Goal: Information Seeking & Learning: Learn about a topic

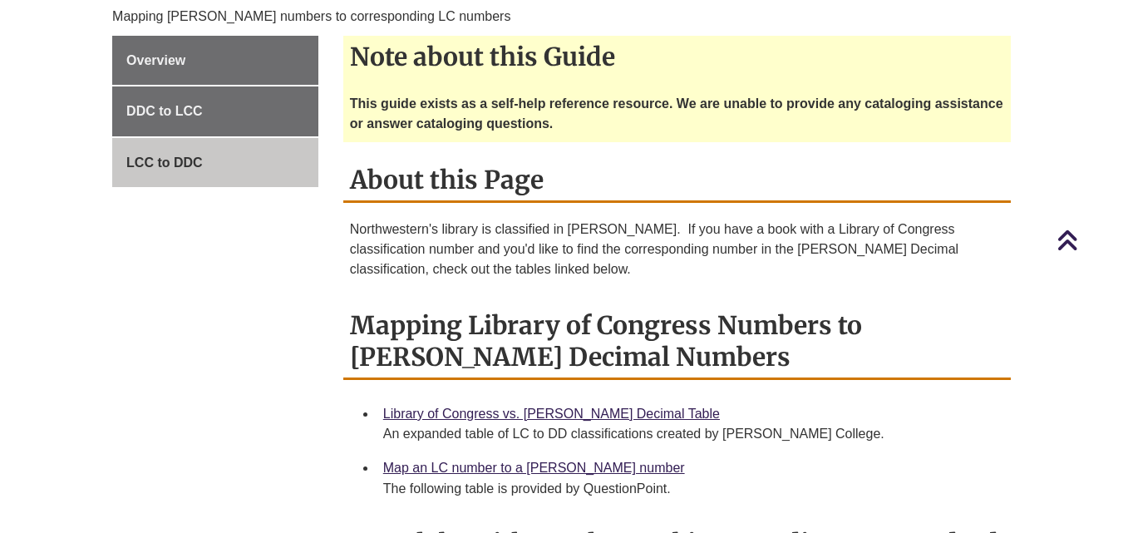
scroll to position [332, 0]
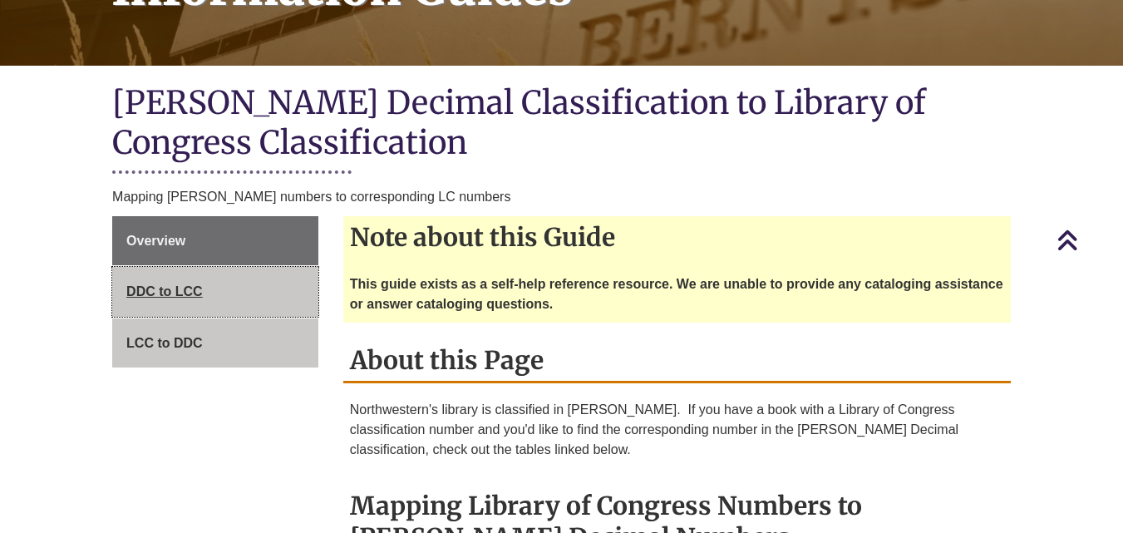
click at [142, 284] on span "DDC to LCC" at bounding box center [164, 291] width 76 height 14
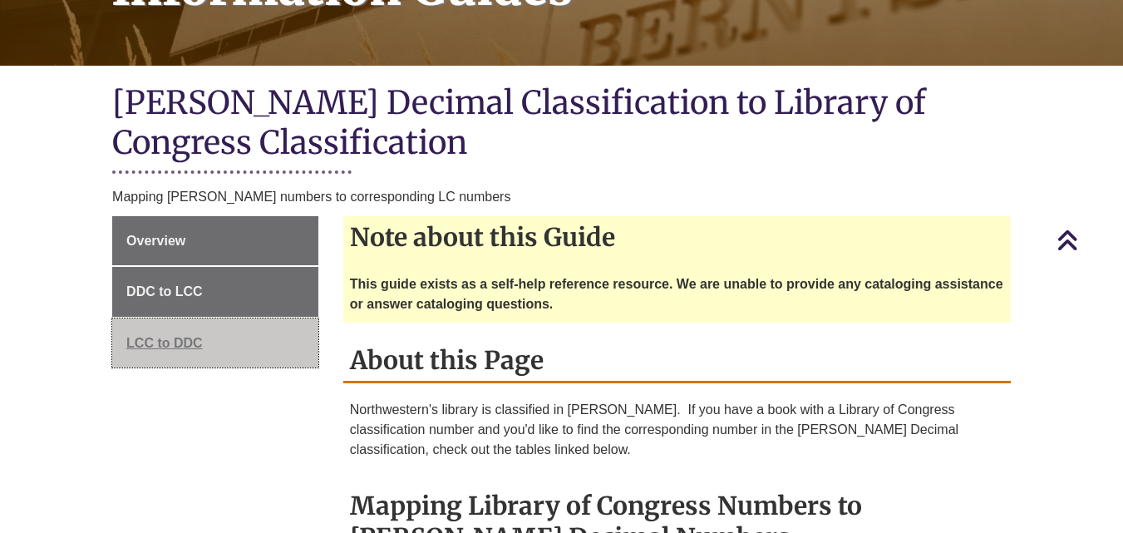
click at [150, 336] on span "LCC to DDC" at bounding box center [164, 343] width 76 height 14
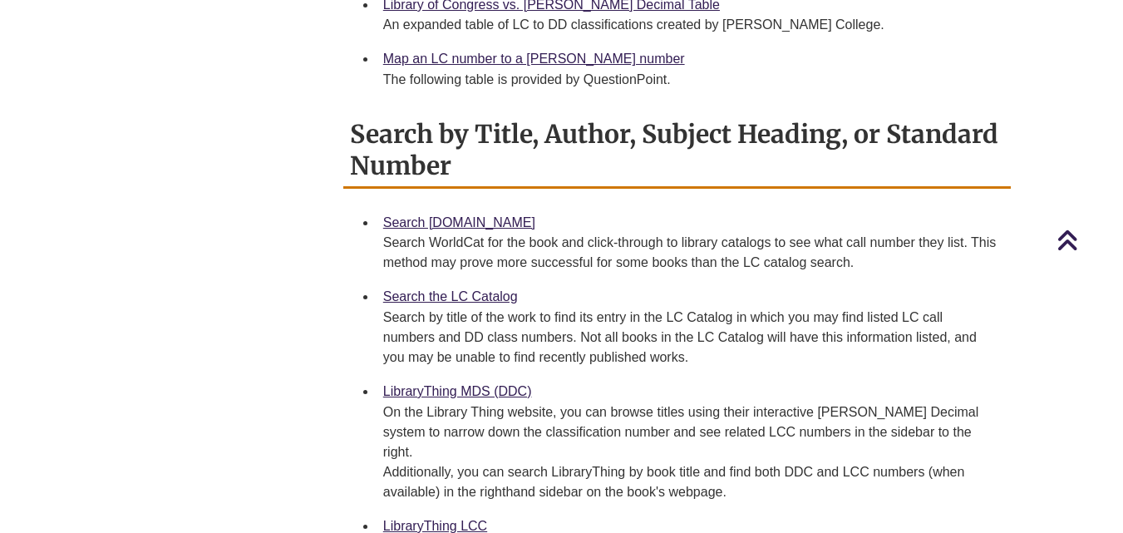
scroll to position [914, 0]
